Goal: Check status: Check status

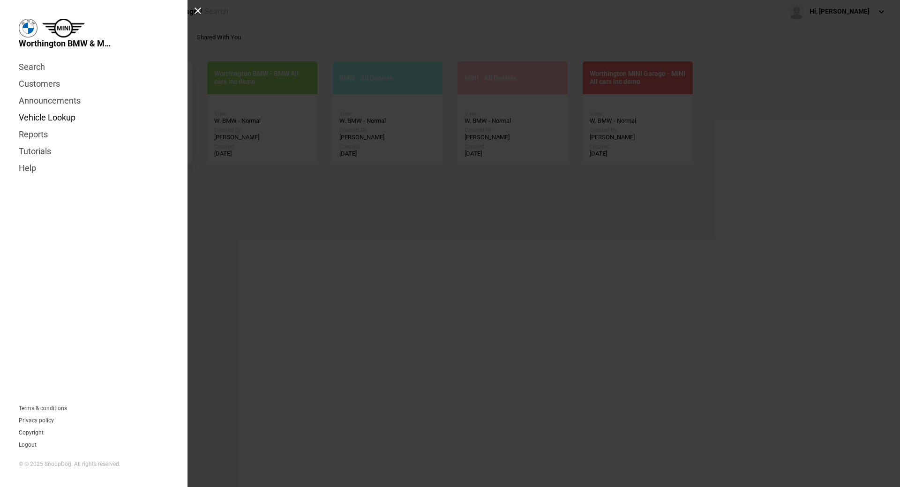
click at [59, 125] on link "Vehicle Lookup" at bounding box center [94, 117] width 150 height 17
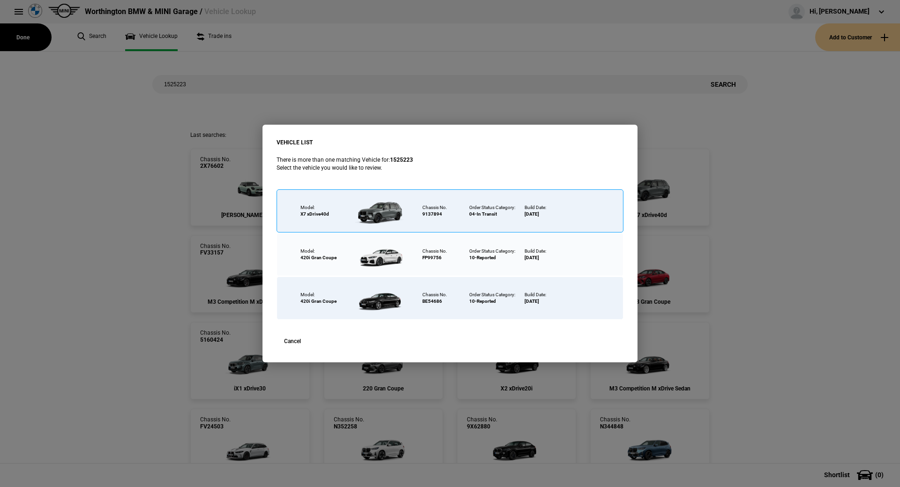
click at [387, 211] on div at bounding box center [382, 210] width 61 height 33
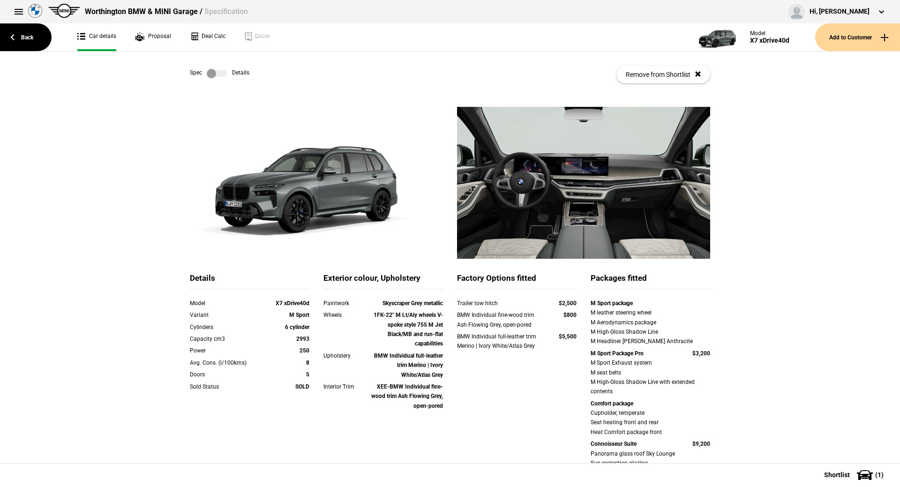
click at [217, 74] on label at bounding box center [217, 73] width 21 height 9
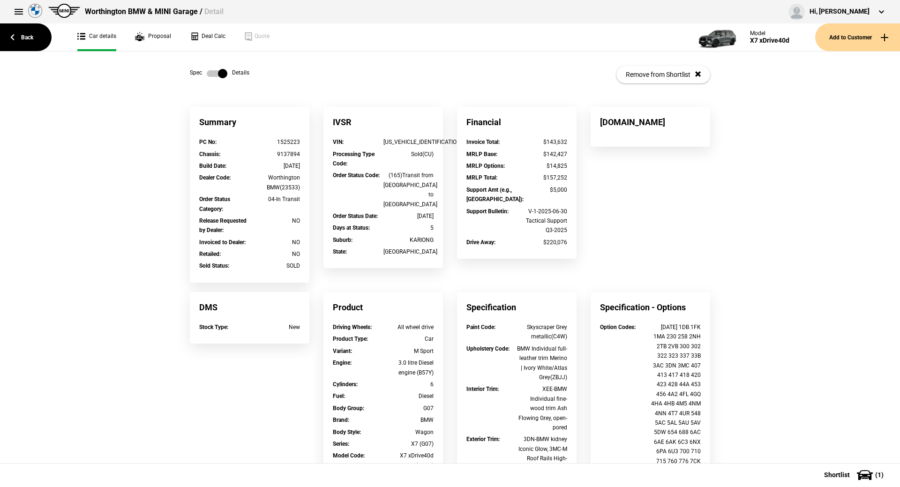
click at [217, 74] on label at bounding box center [217, 73] width 21 height 9
